Goal: Use online tool/utility: Utilize a website feature to perform a specific function

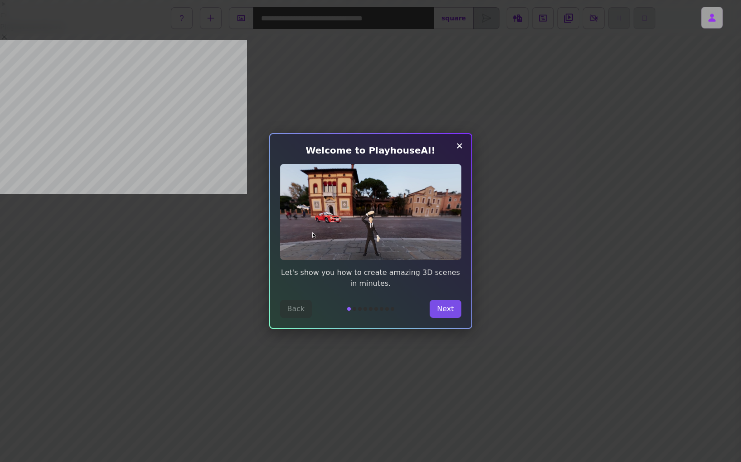
click at [443, 310] on button "Next" at bounding box center [445, 309] width 31 height 18
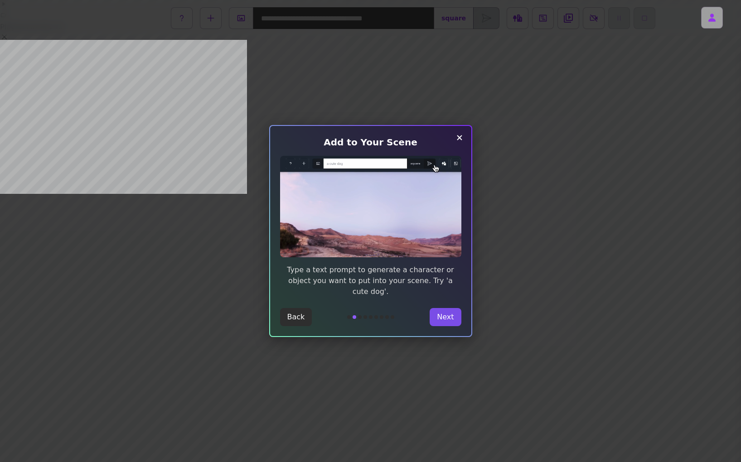
click at [442, 309] on button "Next" at bounding box center [445, 317] width 31 height 18
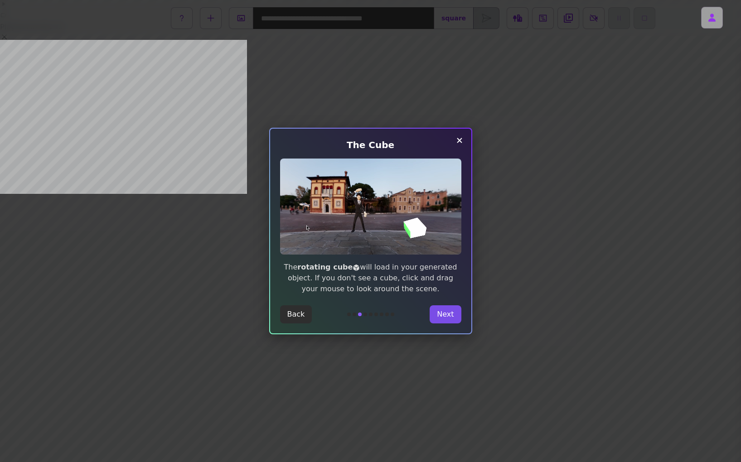
click at [442, 309] on button "Next" at bounding box center [445, 314] width 31 height 18
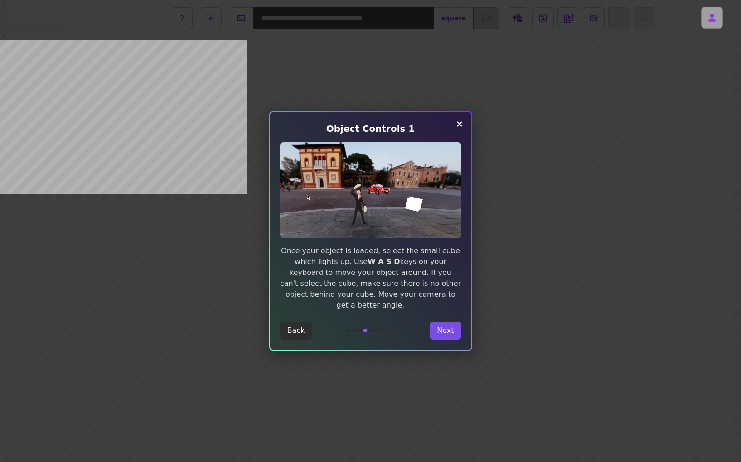
click at [448, 322] on button "Next" at bounding box center [445, 331] width 31 height 18
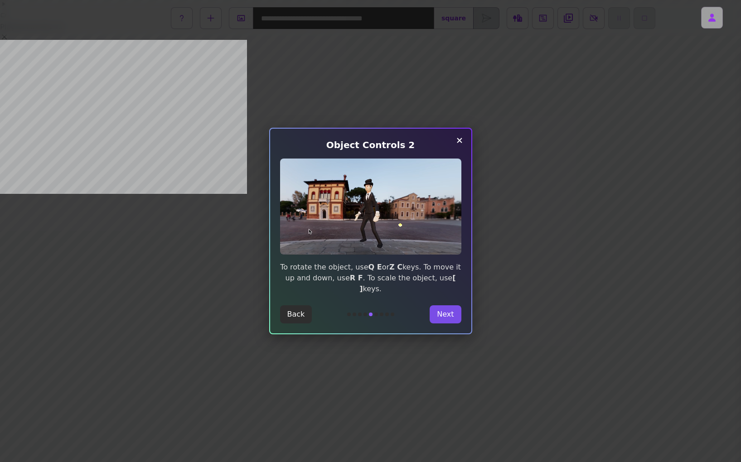
click at [448, 310] on button "Next" at bounding box center [445, 314] width 31 height 18
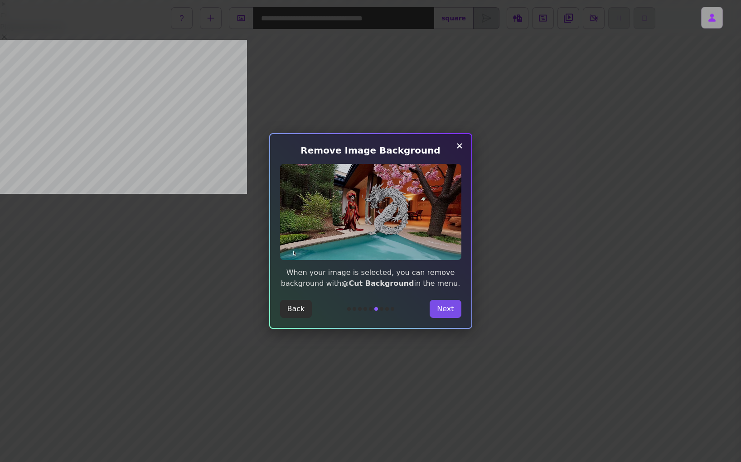
click at [448, 306] on button "Next" at bounding box center [445, 309] width 31 height 18
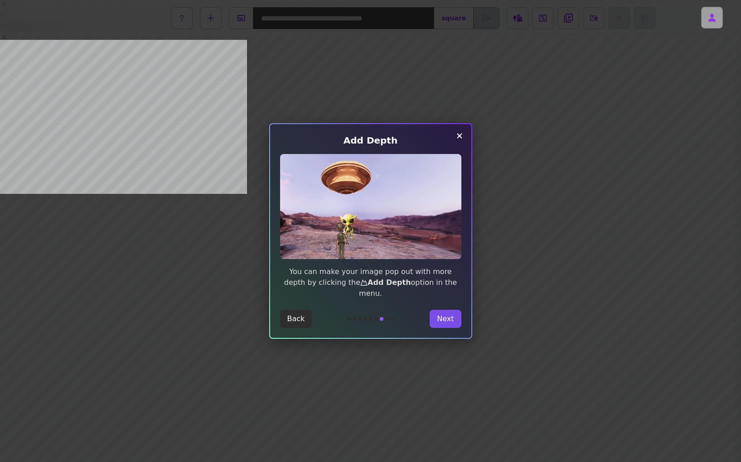
click at [443, 310] on button "Next" at bounding box center [445, 319] width 31 height 18
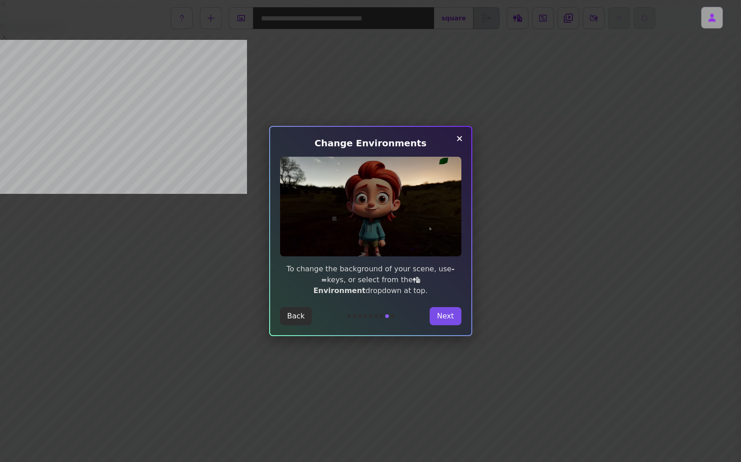
click at [442, 310] on button "Next" at bounding box center [445, 316] width 31 height 18
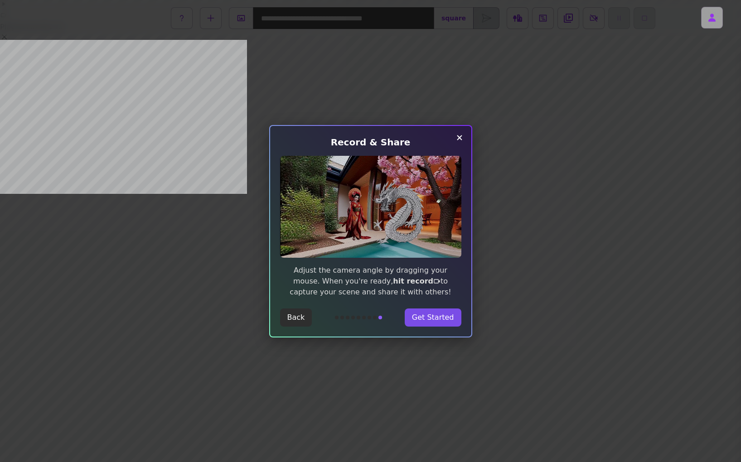
click at [436, 316] on button "Get Started" at bounding box center [433, 318] width 57 height 18
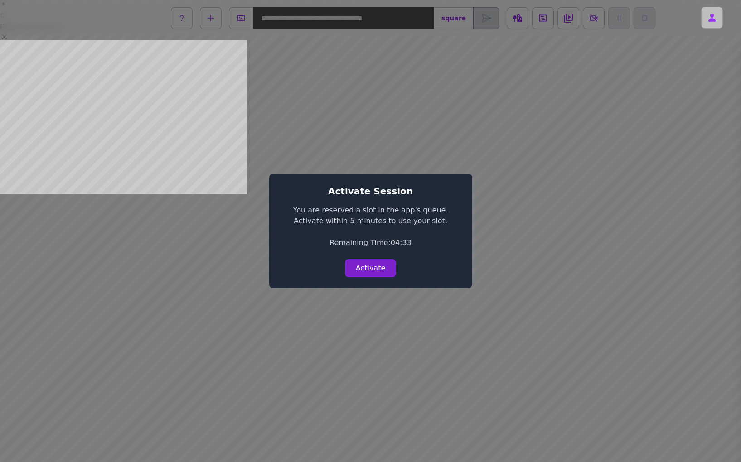
click at [375, 276] on button "Activate" at bounding box center [371, 268] width 52 height 18
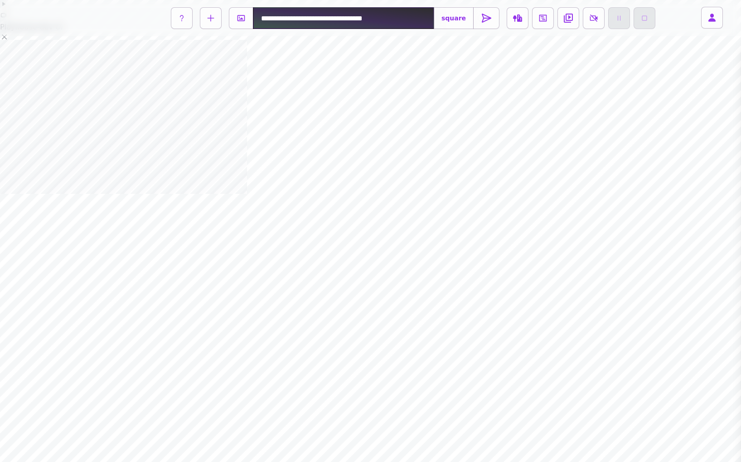
click at [275, 19] on input "text" at bounding box center [343, 18] width 181 height 22
type input "**********"
click at [491, 19] on button at bounding box center [486, 18] width 26 height 22
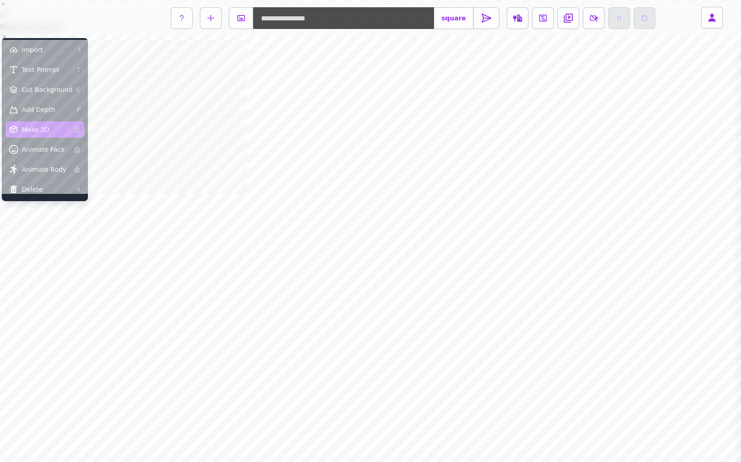
click at [43, 125] on button "Make 3D" at bounding box center [44, 129] width 79 height 16
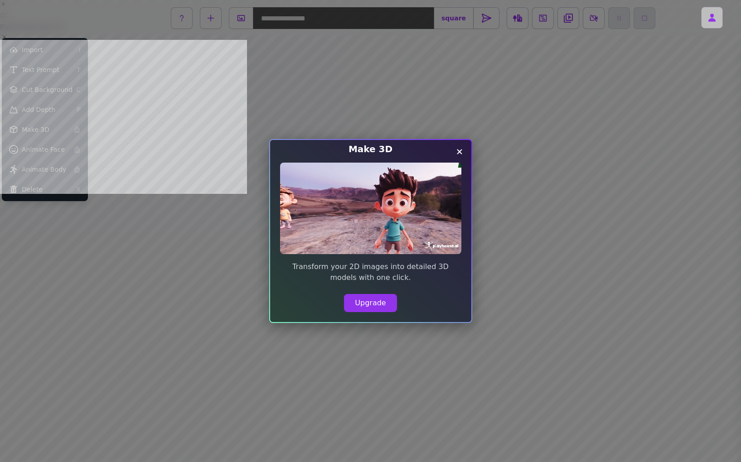
click at [461, 151] on icon "Close modal" at bounding box center [459, 151] width 11 height 11
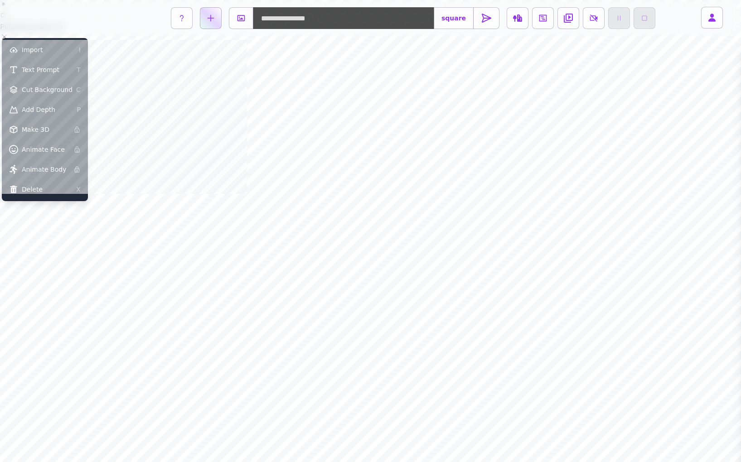
click at [209, 18] on icon at bounding box center [210, 18] width 11 height 11
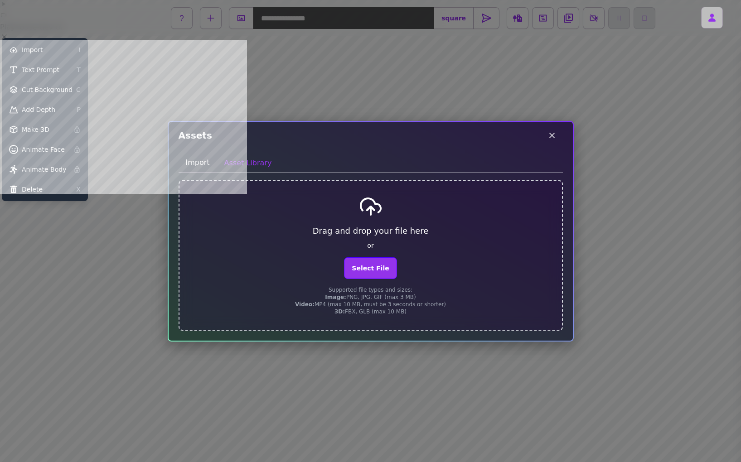
click at [551, 134] on icon at bounding box center [551, 135] width 5 height 5
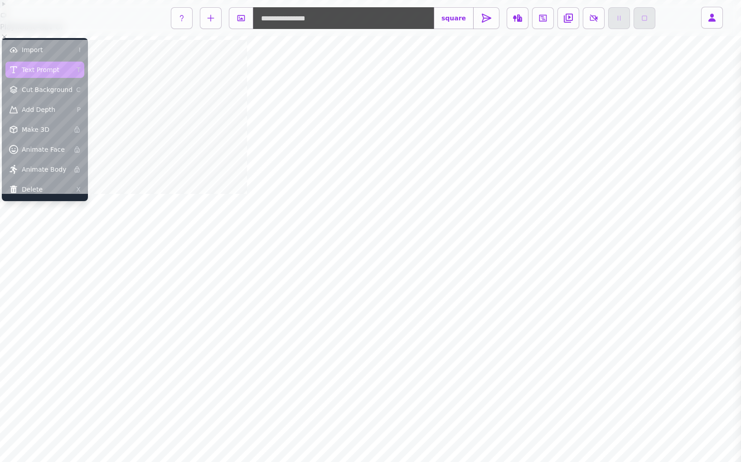
click at [54, 74] on span "Text Prompt" at bounding box center [41, 69] width 38 height 9
click at [484, 17] on icon at bounding box center [486, 18] width 11 height 11
click at [487, 17] on icon at bounding box center [486, 18] width 9 height 8
click at [482, 21] on icon at bounding box center [486, 18] width 9 height 8
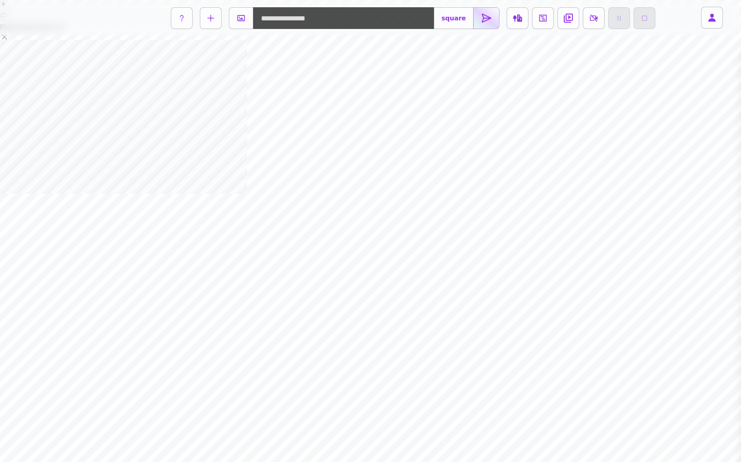
click at [481, 22] on icon at bounding box center [486, 18] width 11 height 11
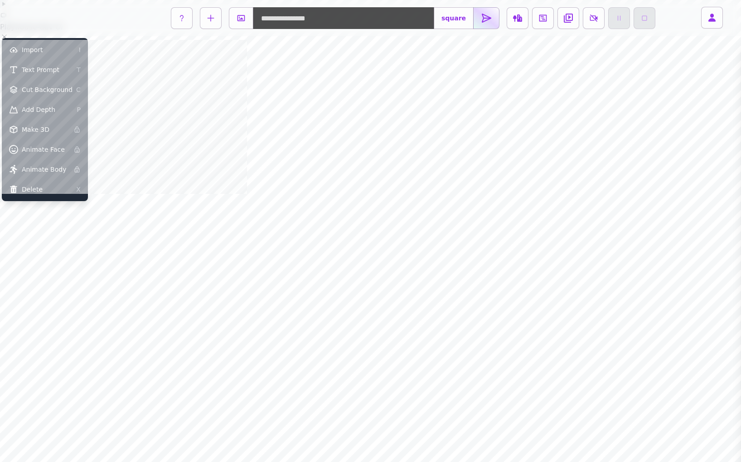
click at [482, 15] on icon at bounding box center [486, 18] width 11 height 11
click at [483, 19] on icon at bounding box center [486, 18] width 11 height 11
